Goal: Task Accomplishment & Management: Manage account settings

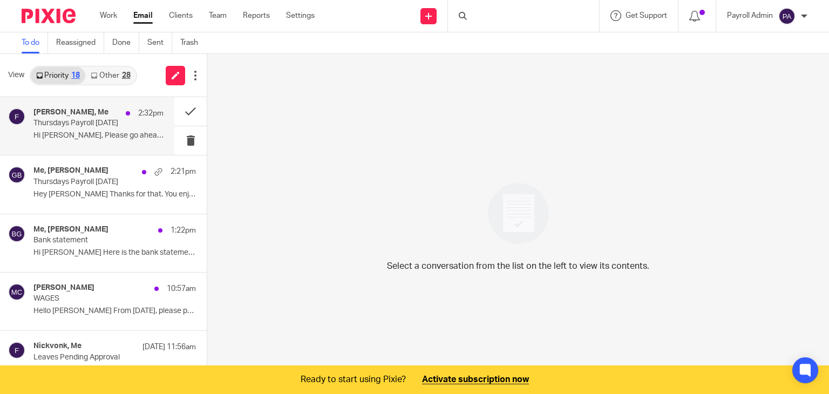
click at [80, 119] on p "Thursdays Payroll [DATE]" at bounding box center [85, 123] width 104 height 9
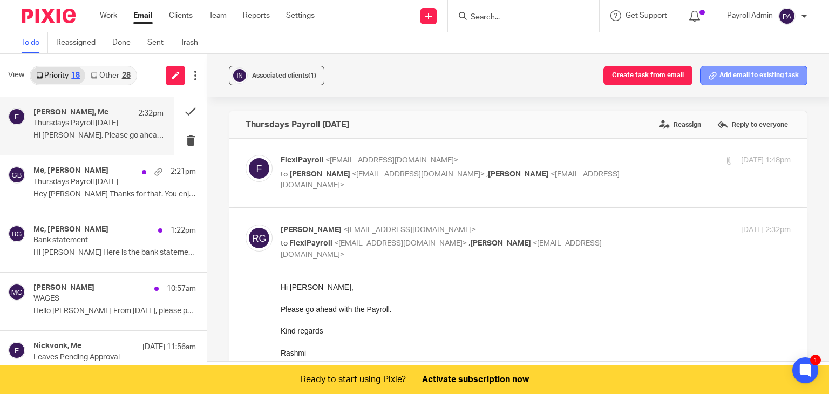
click at [745, 70] on button "Add email to existing task" at bounding box center [753, 75] width 107 height 19
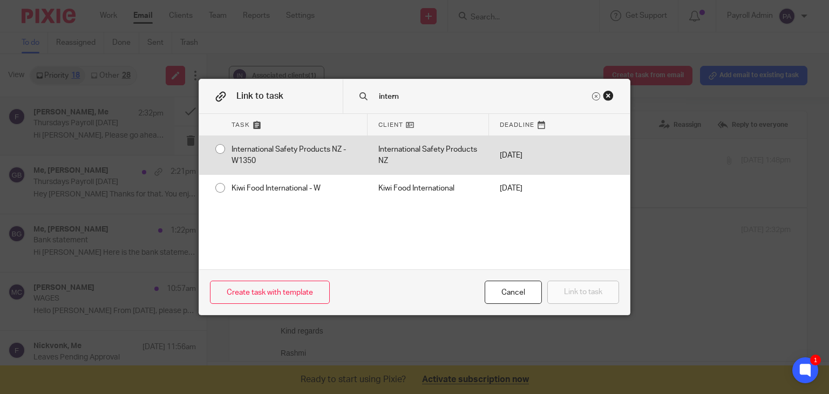
type input "intern"
click at [221, 151] on div "International Safety Products NZ - W1350" at bounding box center [294, 155] width 147 height 38
radio input "true"
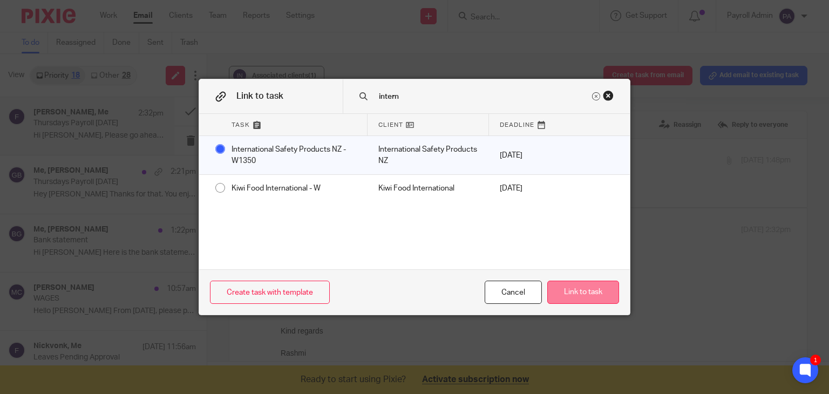
click at [577, 283] on button "Link to task" at bounding box center [583, 292] width 72 height 23
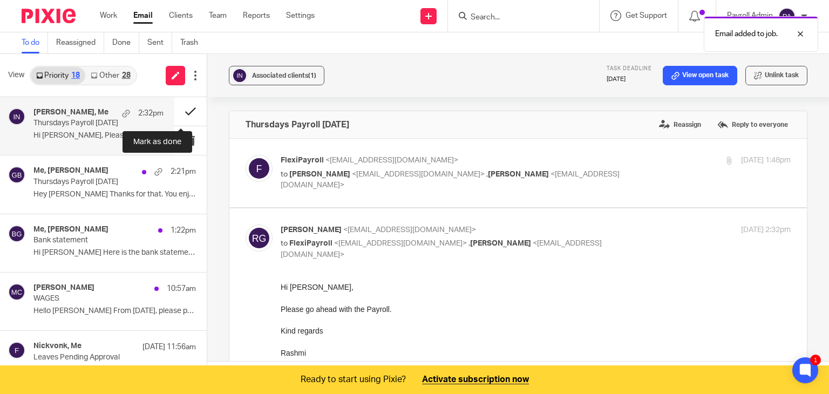
click at [181, 111] on button at bounding box center [190, 111] width 32 height 29
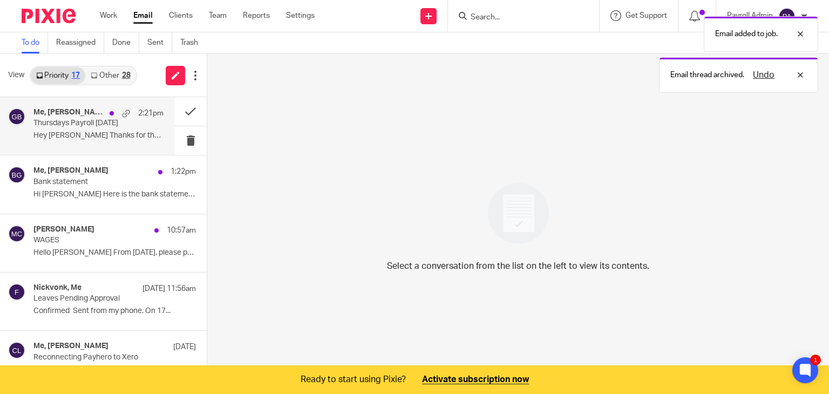
click at [71, 123] on p "Thursdays Payroll [DATE]" at bounding box center [85, 123] width 104 height 9
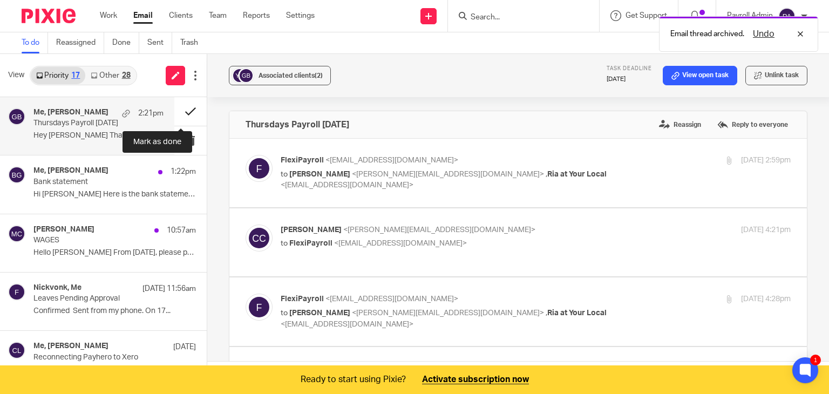
click at [184, 111] on button at bounding box center [190, 111] width 32 height 29
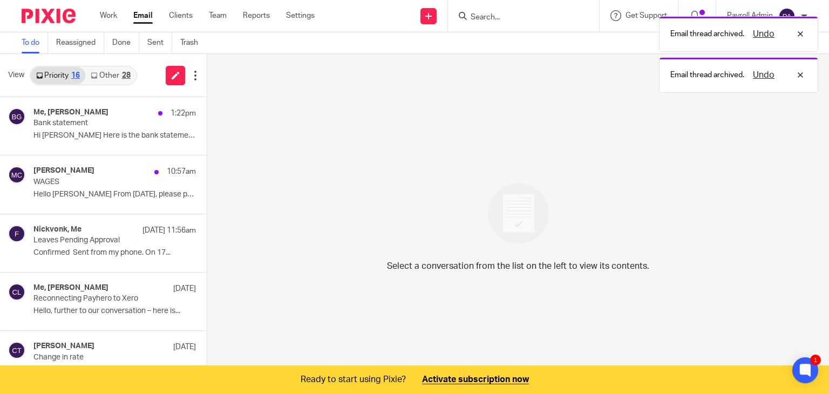
click at [116, 79] on link "Other 28" at bounding box center [110, 75] width 50 height 17
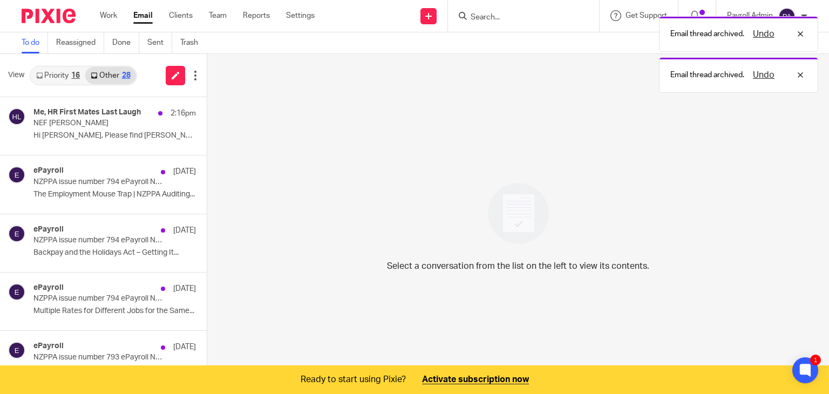
scroll to position [27, 0]
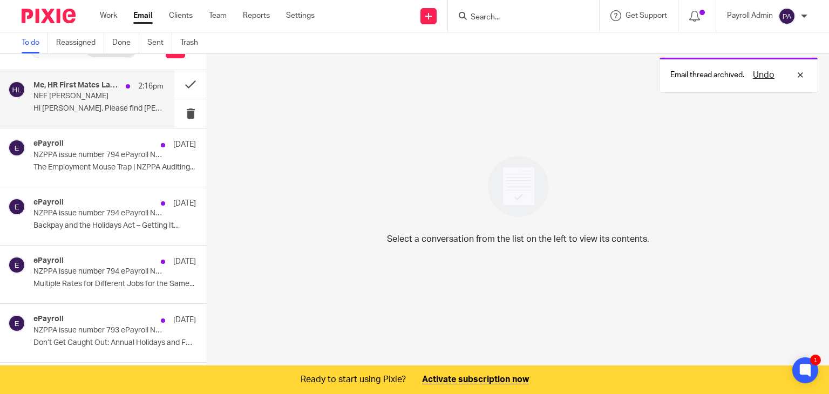
click at [77, 100] on p "NEF [PERSON_NAME]" at bounding box center [85, 96] width 104 height 9
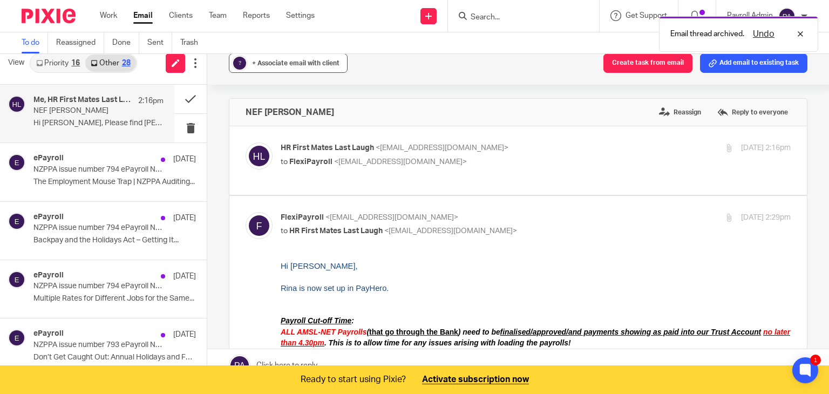
scroll to position [0, 0]
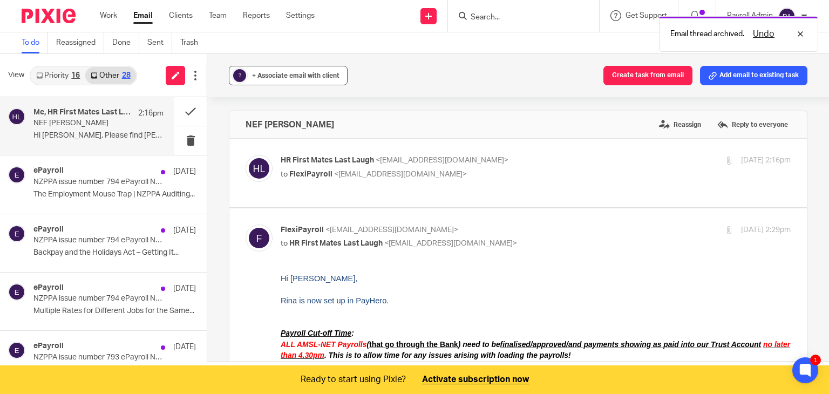
click at [288, 73] on span "+ Associate email with client" at bounding box center [295, 75] width 87 height 6
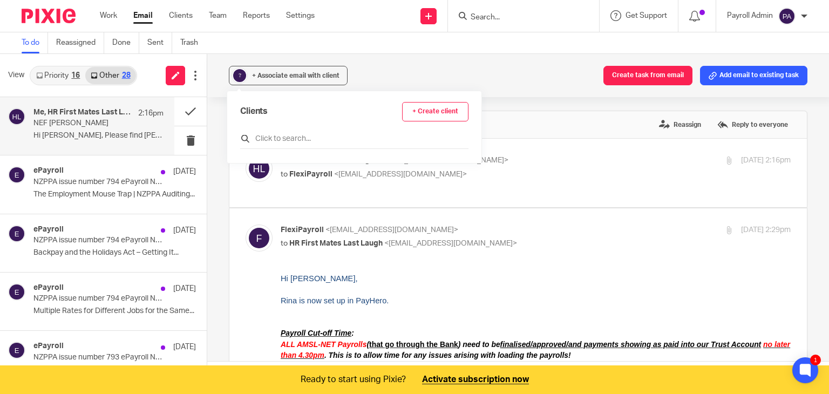
click at [293, 143] on input "text" at bounding box center [354, 138] width 228 height 11
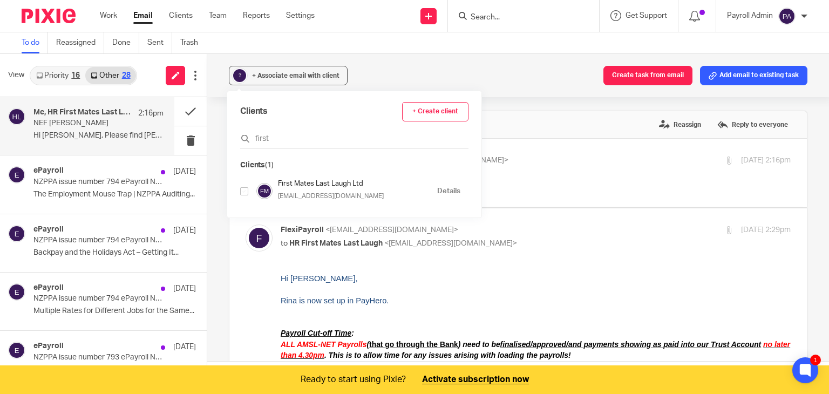
type input "first"
click at [244, 190] on input "checkbox" at bounding box center [244, 191] width 8 height 8
checkbox input "true"
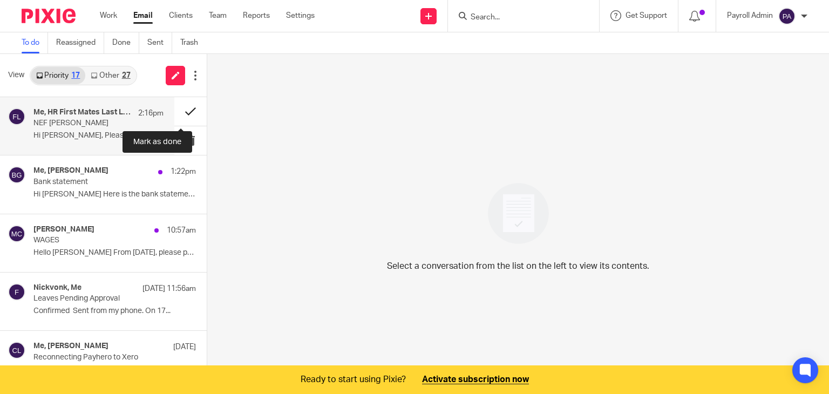
click at [175, 112] on button at bounding box center [190, 111] width 32 height 29
